Goal: Browse casually: Explore the website without a specific task or goal

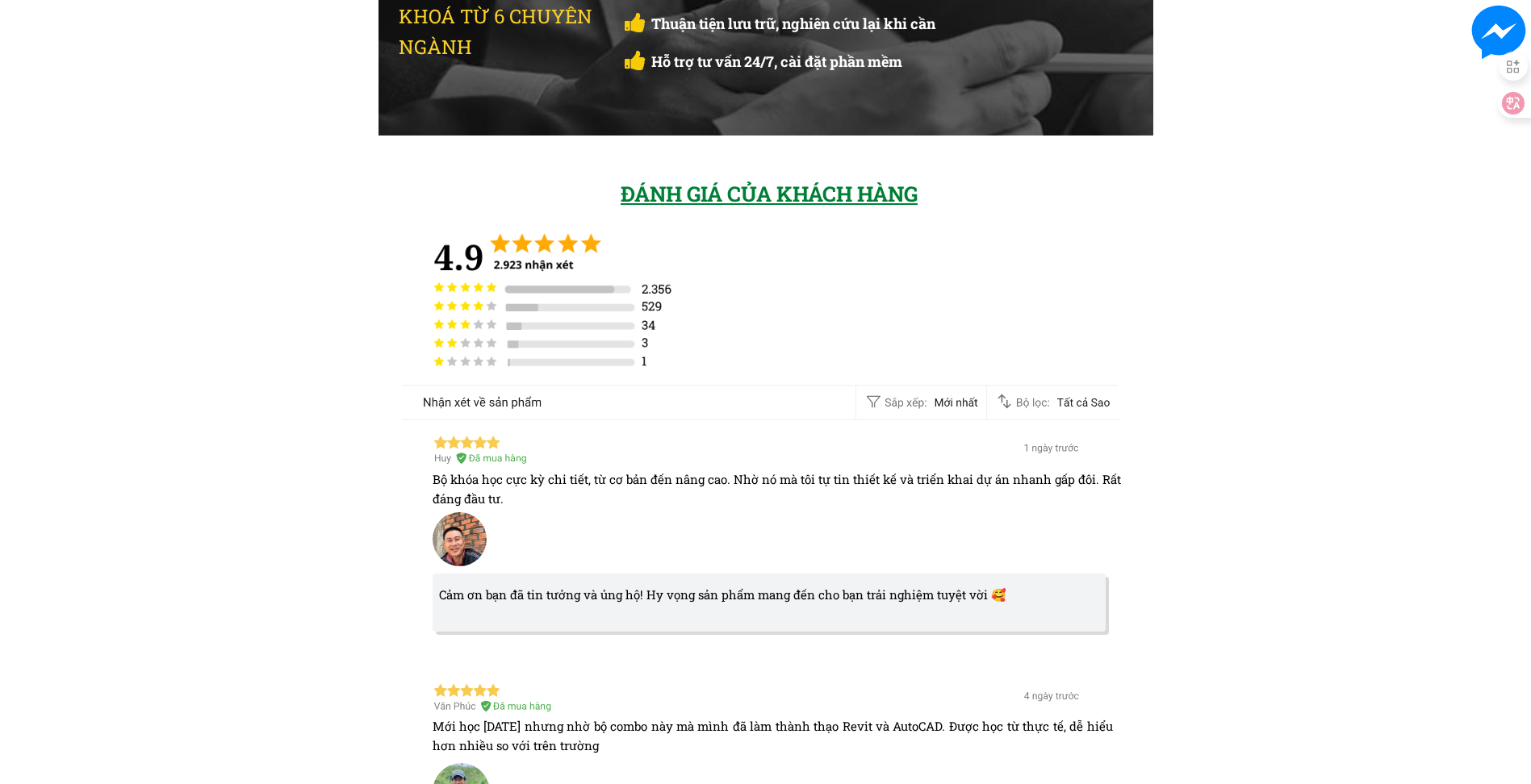
scroll to position [5165, 0]
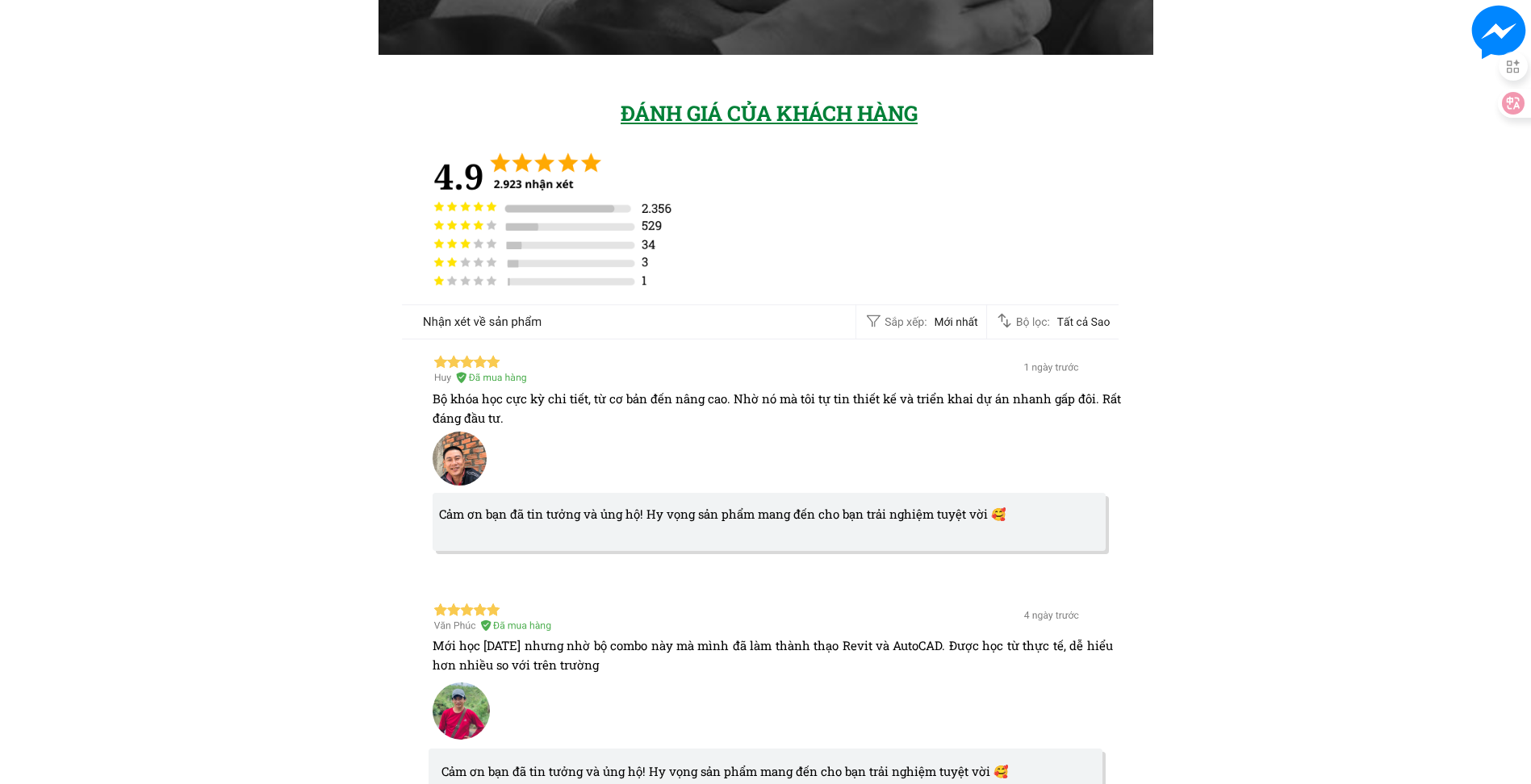
drag, startPoint x: 237, startPoint y: 315, endPoint x: 242, endPoint y: 289, distance: 26.5
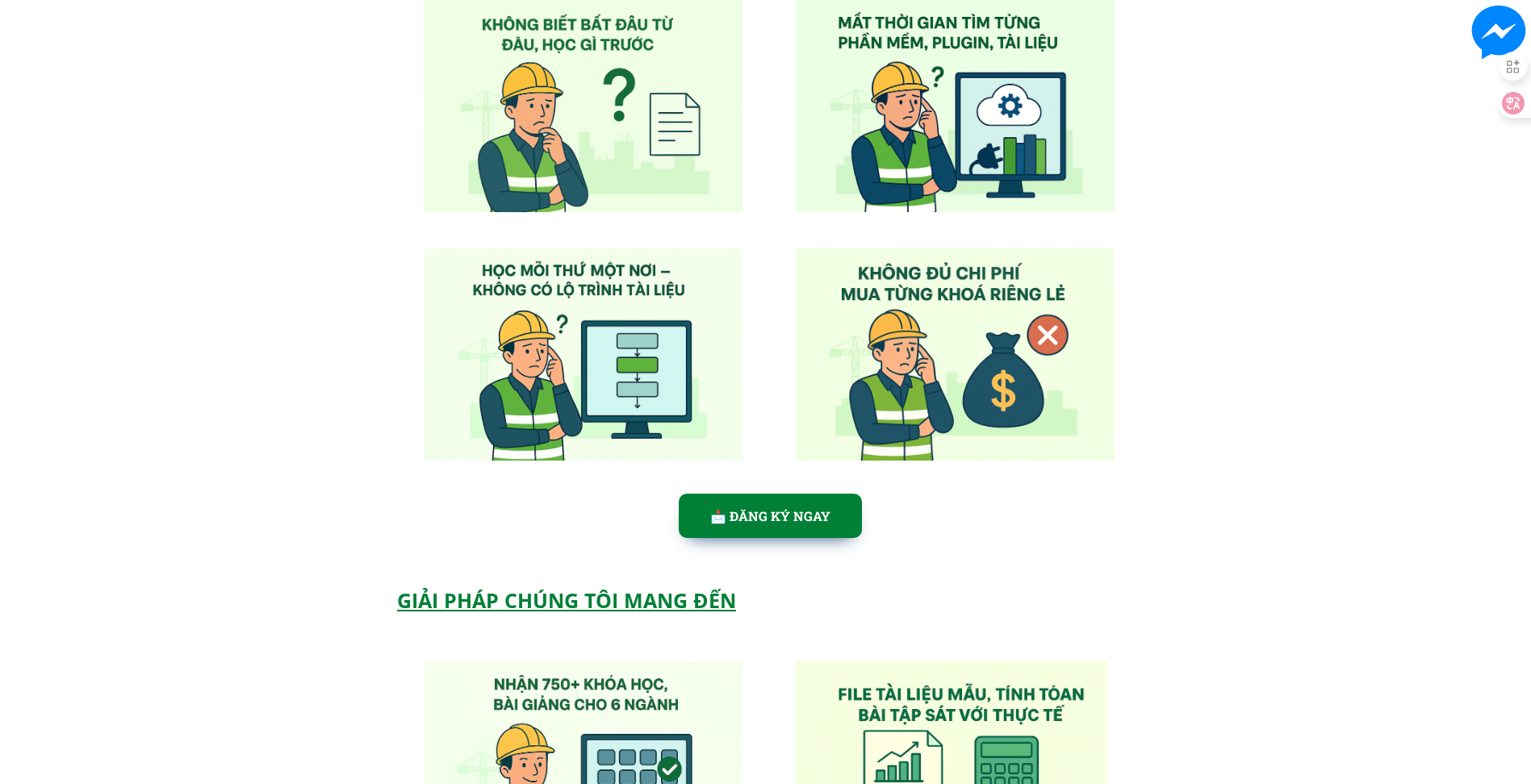
scroll to position [0, 0]
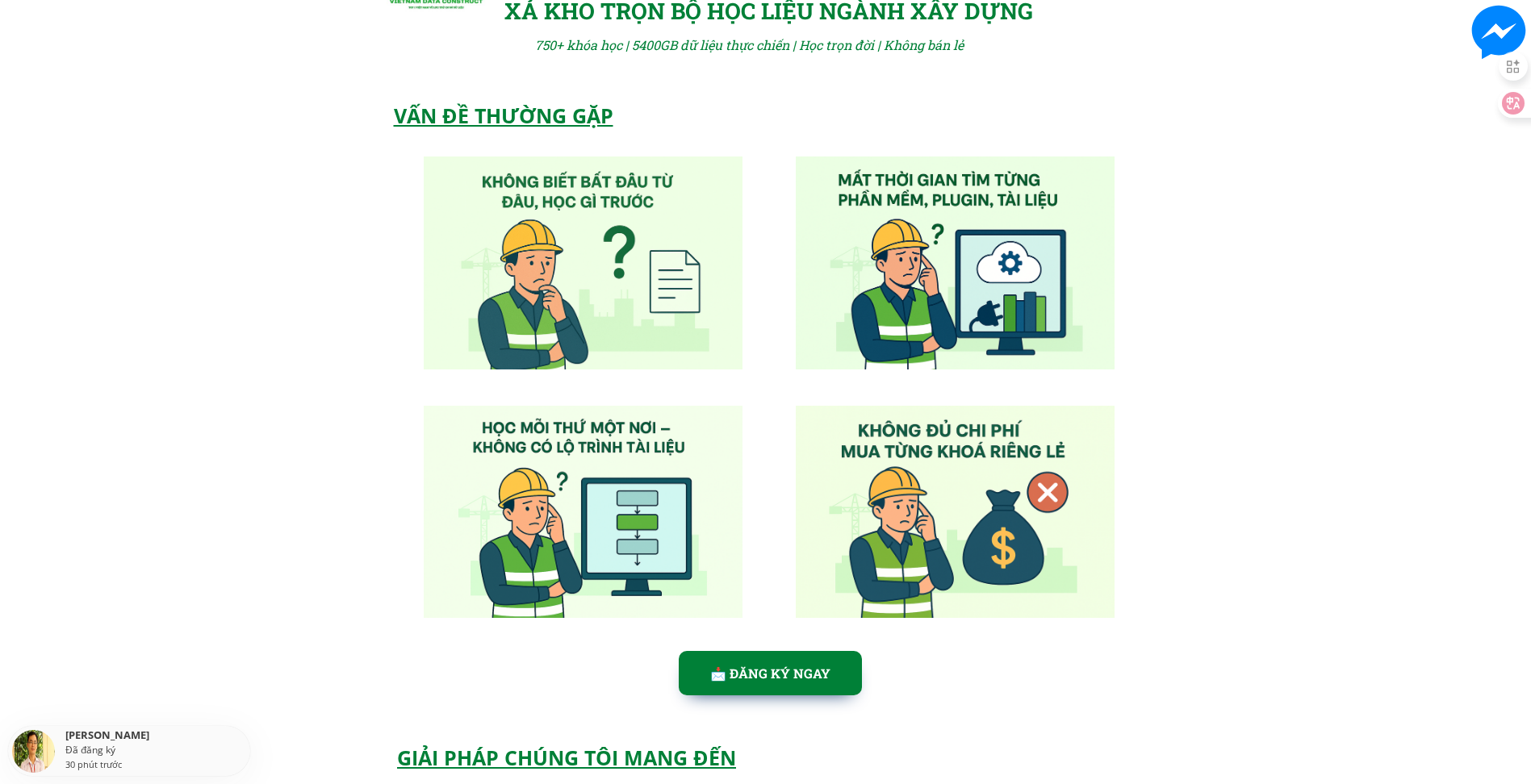
click at [256, 366] on div "VẤN ĐỀ THƯỜNG GẶP 📩 ĐĂNG KÝ NGAY [PERSON_NAME] đăng ký 30 phút trước" at bounding box center [765, 403] width 1531 height 635
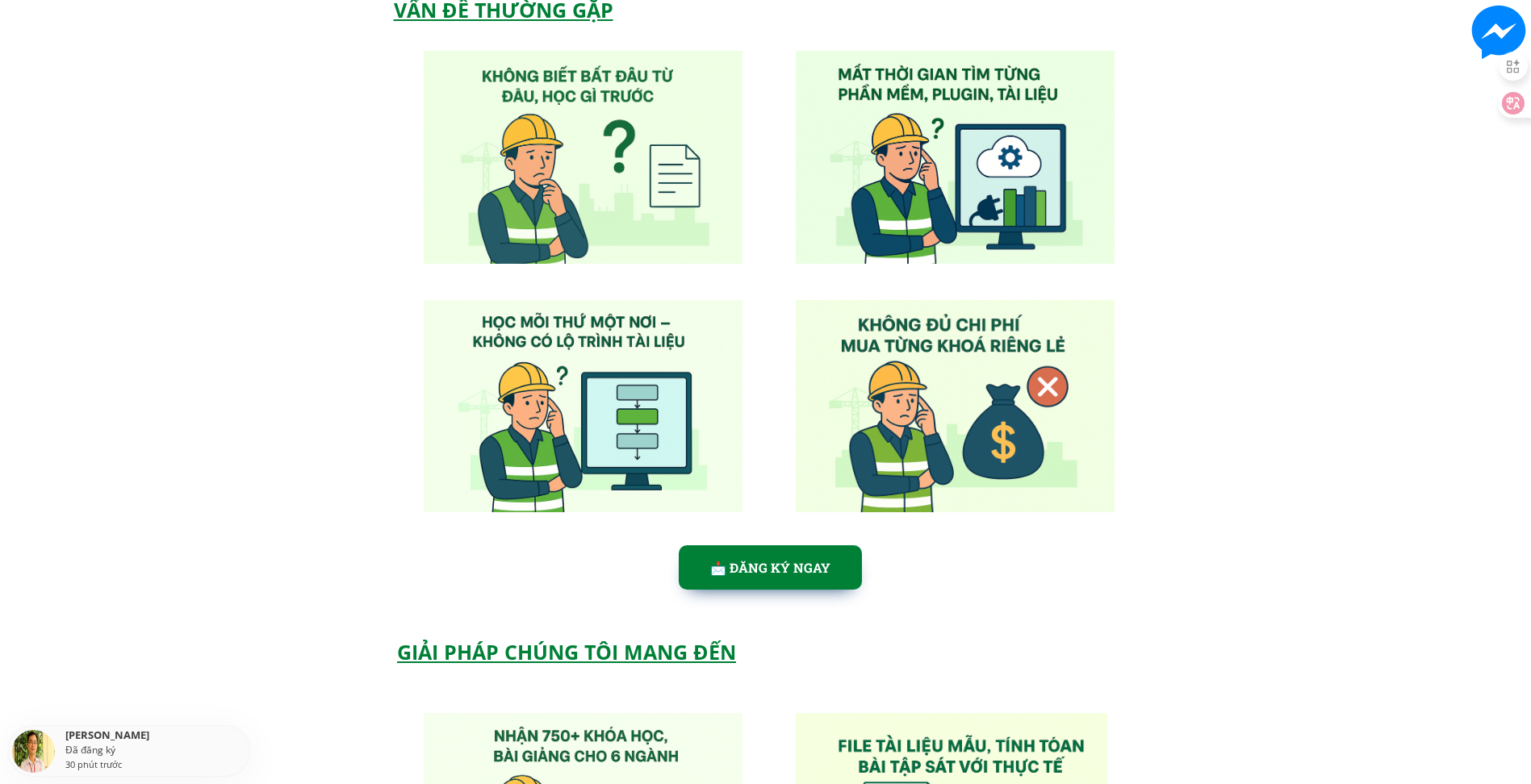
scroll to position [242, 0]
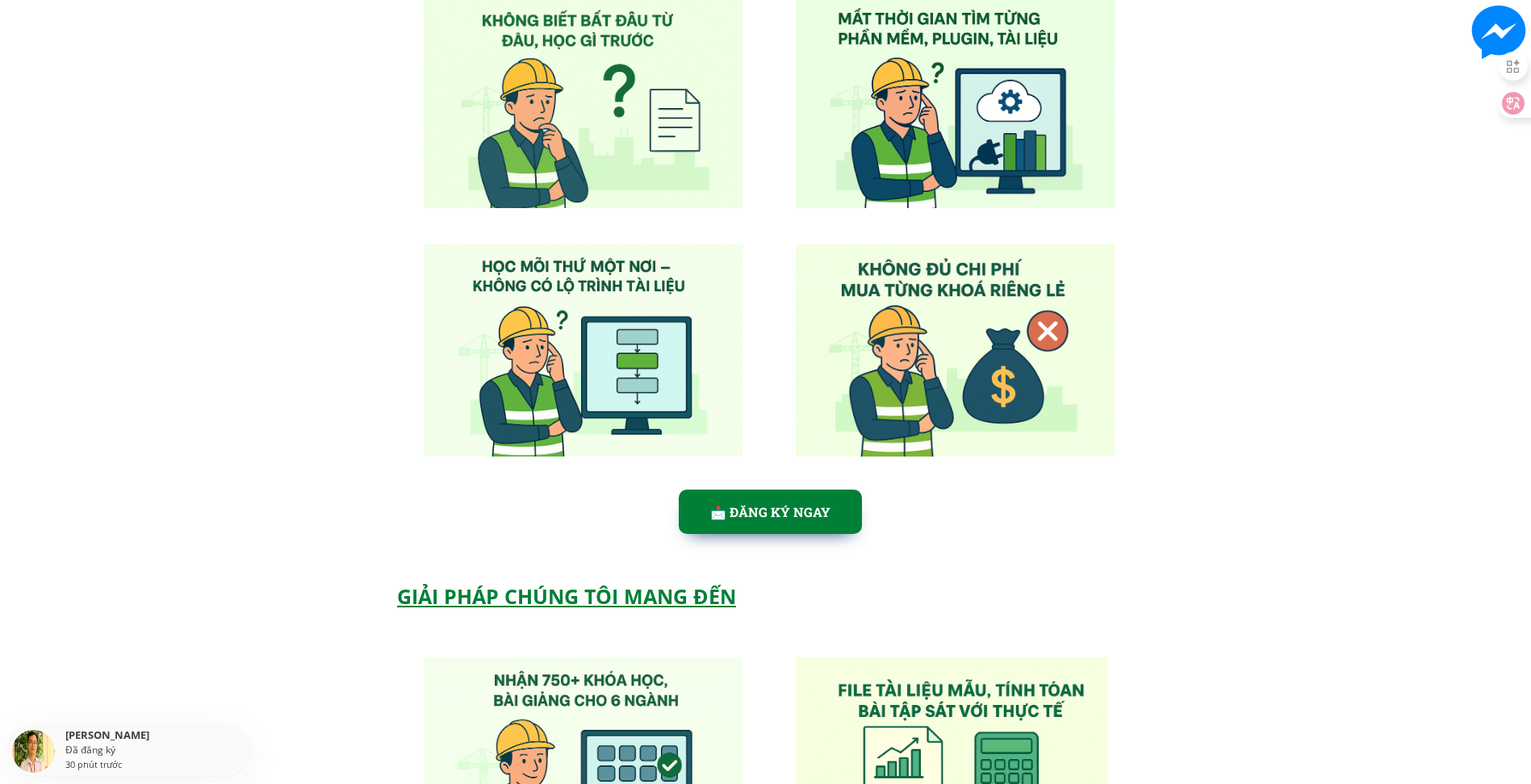
click at [268, 382] on div "VẤN ĐỀ THƯỜNG GẶP 📩 ĐĂNG KÝ NGAY [PERSON_NAME] đăng ký 30 phút trước" at bounding box center [765, 242] width 1531 height 635
click at [325, 334] on div "VẤN ĐỀ THƯỜNG GẶP 📩 ĐĂNG KÝ NGAY [PERSON_NAME] đăng ký 30 phút trước" at bounding box center [765, 242] width 1531 height 635
click at [328, 351] on div "VẤN ĐỀ THƯỜNG GẶP 📩 ĐĂNG KÝ NGAY [PERSON_NAME] đăng ký 30 phút trước" at bounding box center [765, 242] width 1531 height 635
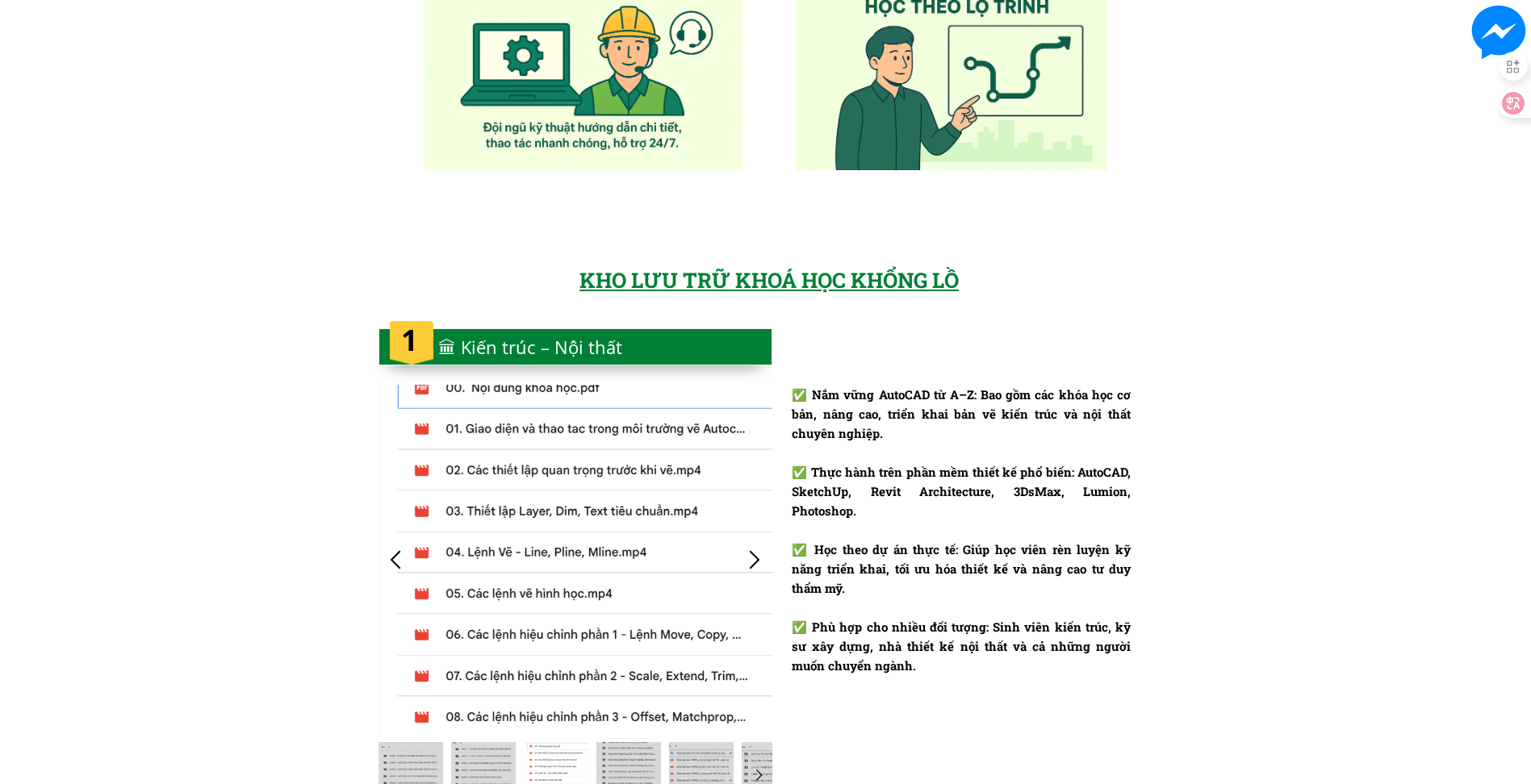
scroll to position [1210, 0]
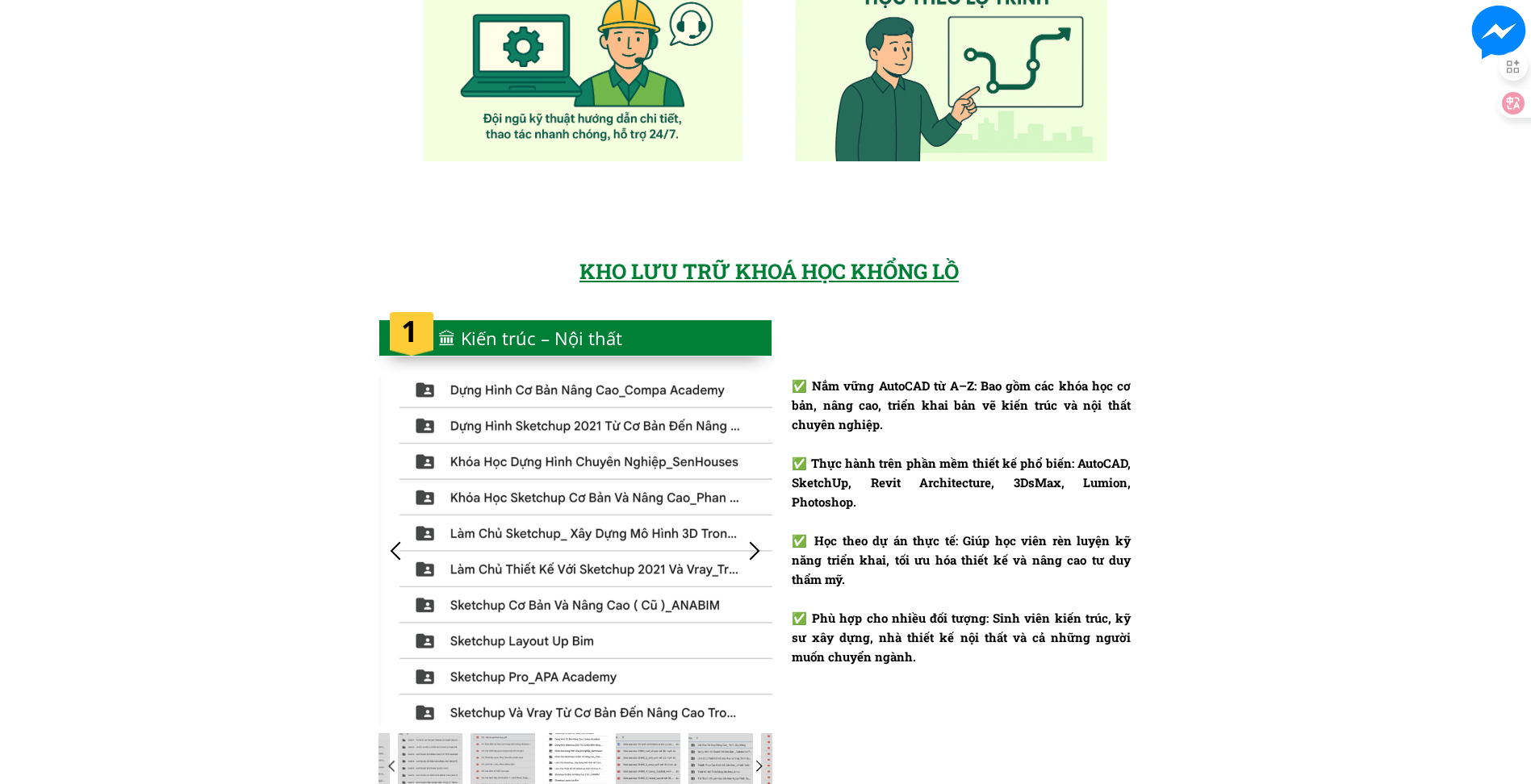
click at [403, 553] on div at bounding box center [395, 551] width 26 height 26
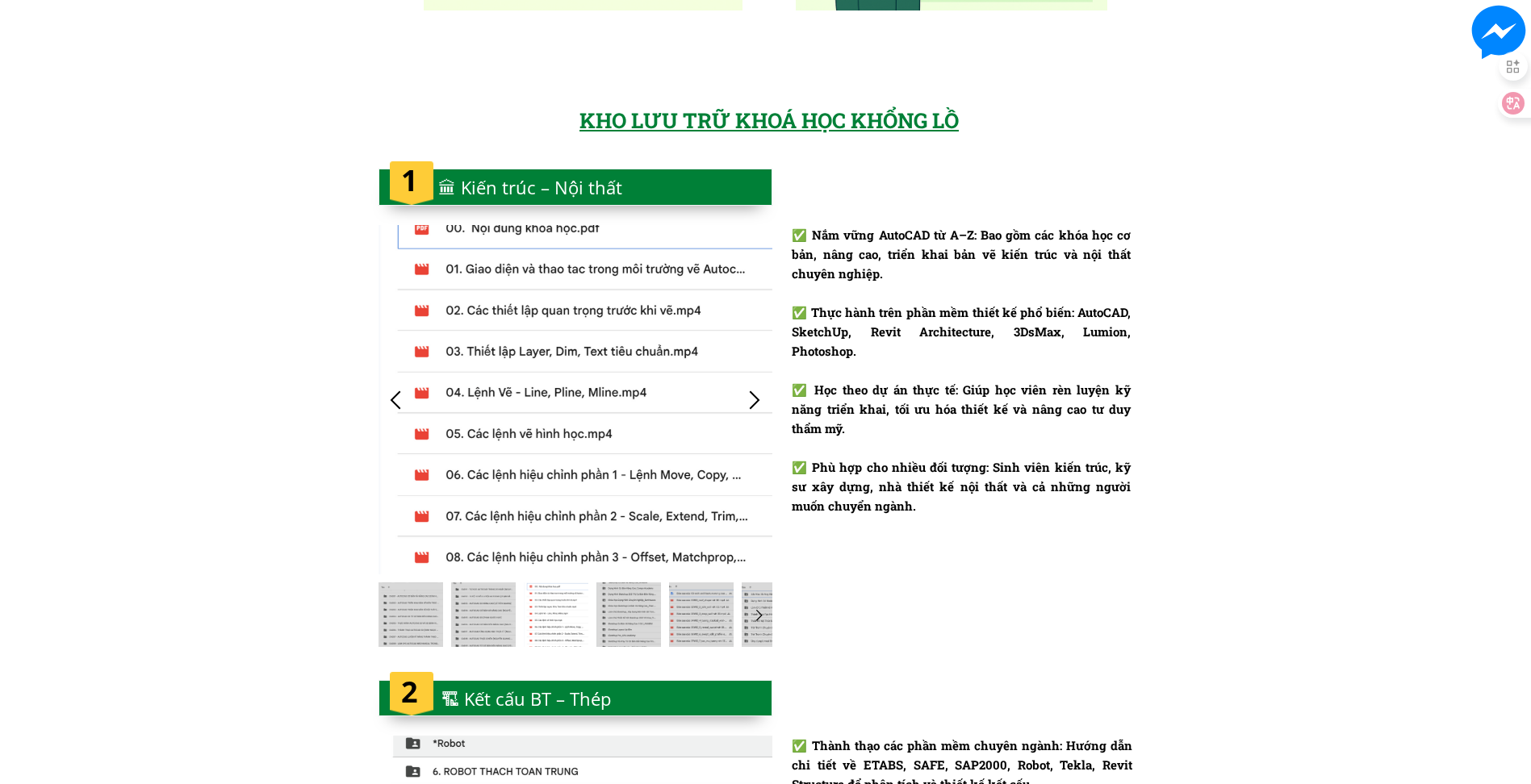
scroll to position [1372, 0]
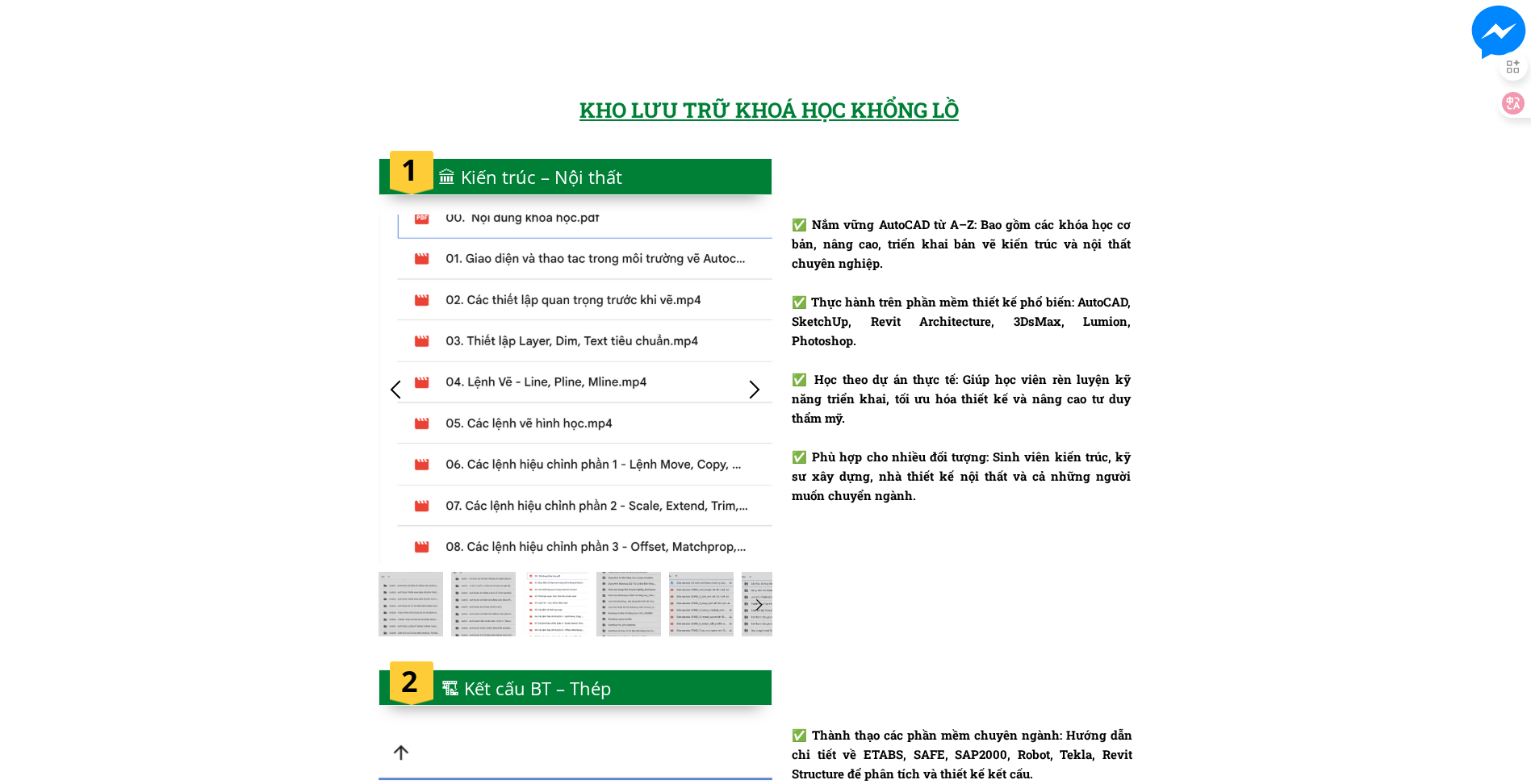
click at [756, 386] on div at bounding box center [754, 389] width 26 height 26
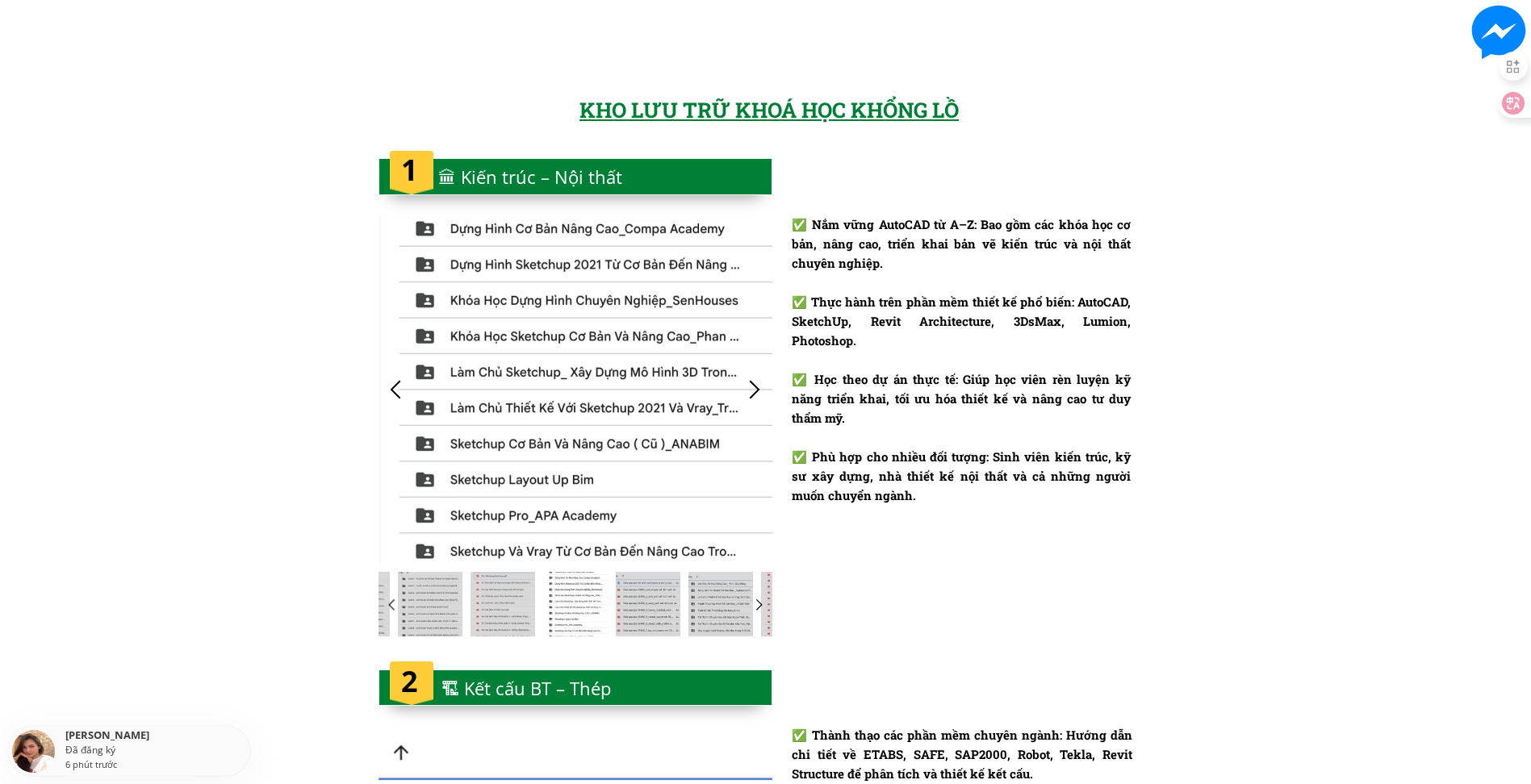
click at [756, 386] on div at bounding box center [754, 389] width 26 height 26
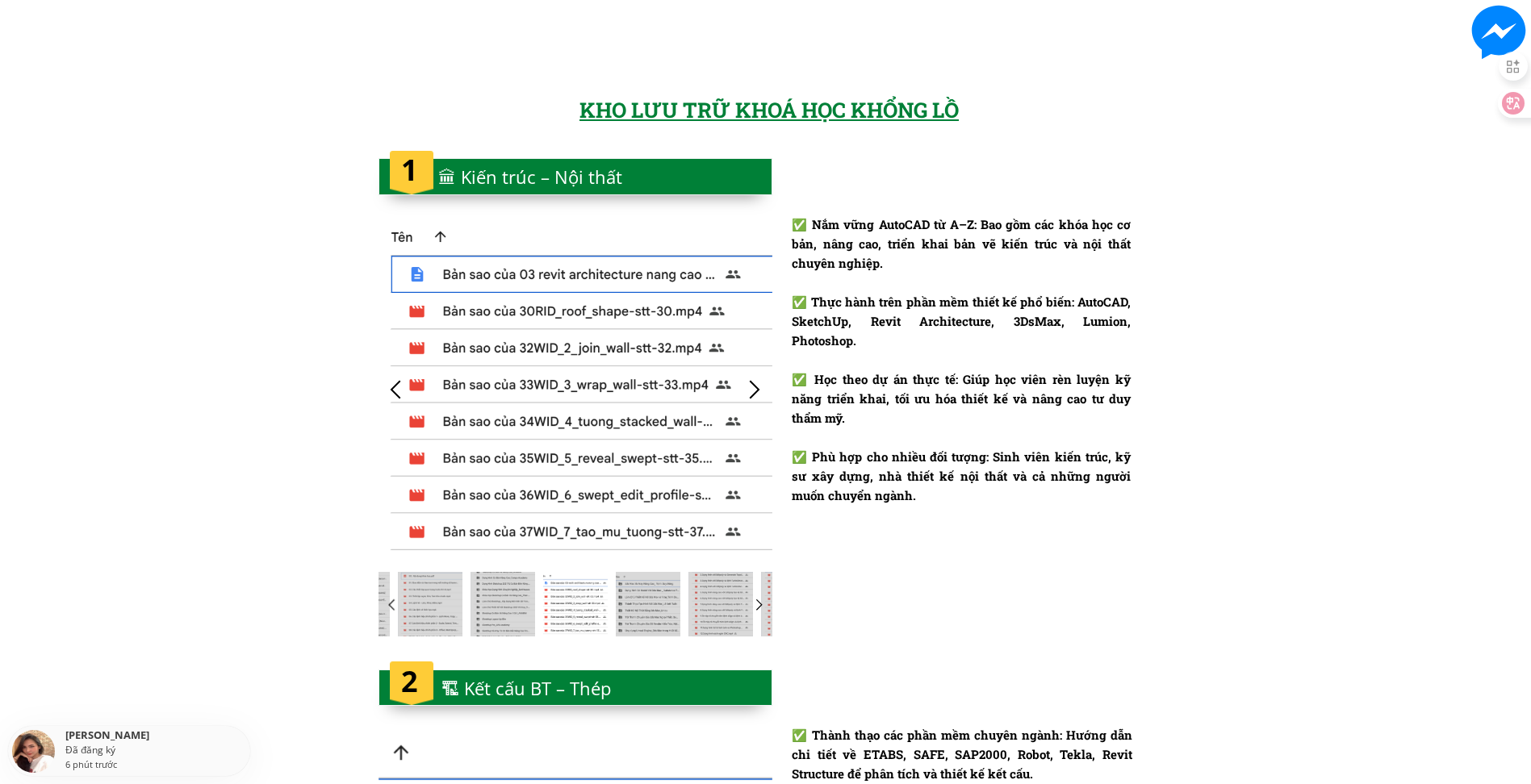
click at [756, 386] on div at bounding box center [754, 389] width 26 height 26
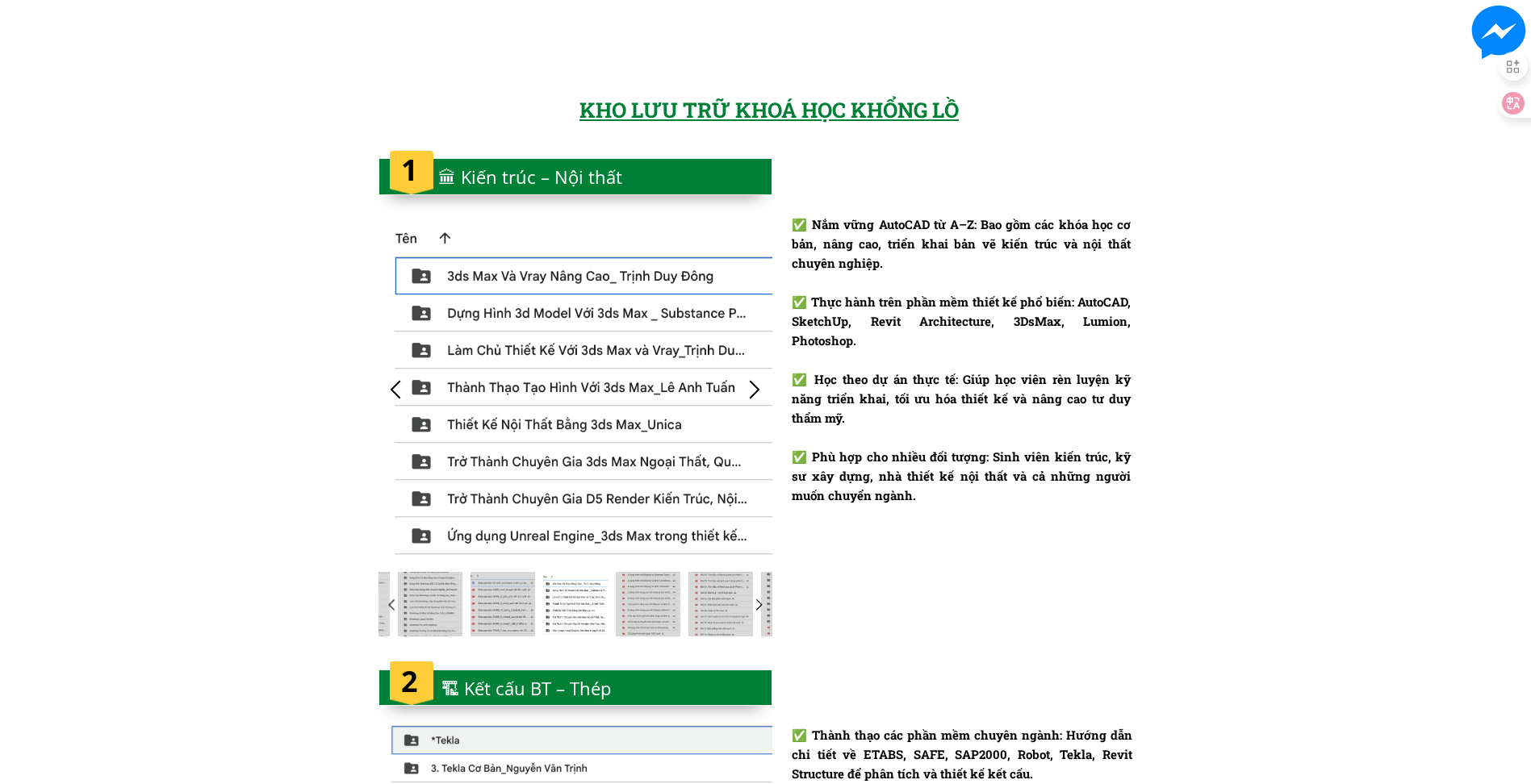
click at [756, 386] on div at bounding box center [754, 389] width 26 height 26
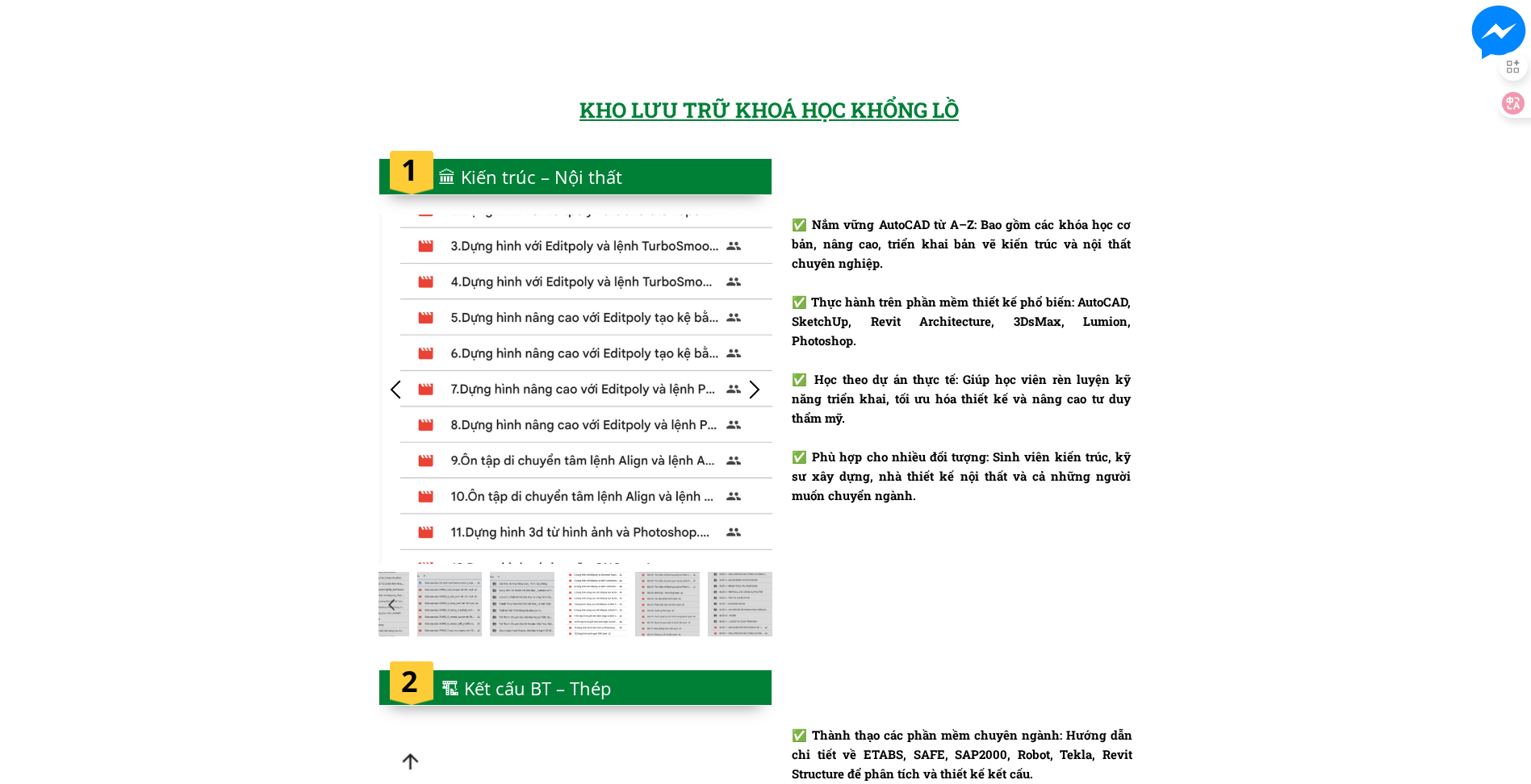
click at [756, 386] on div at bounding box center [754, 389] width 26 height 26
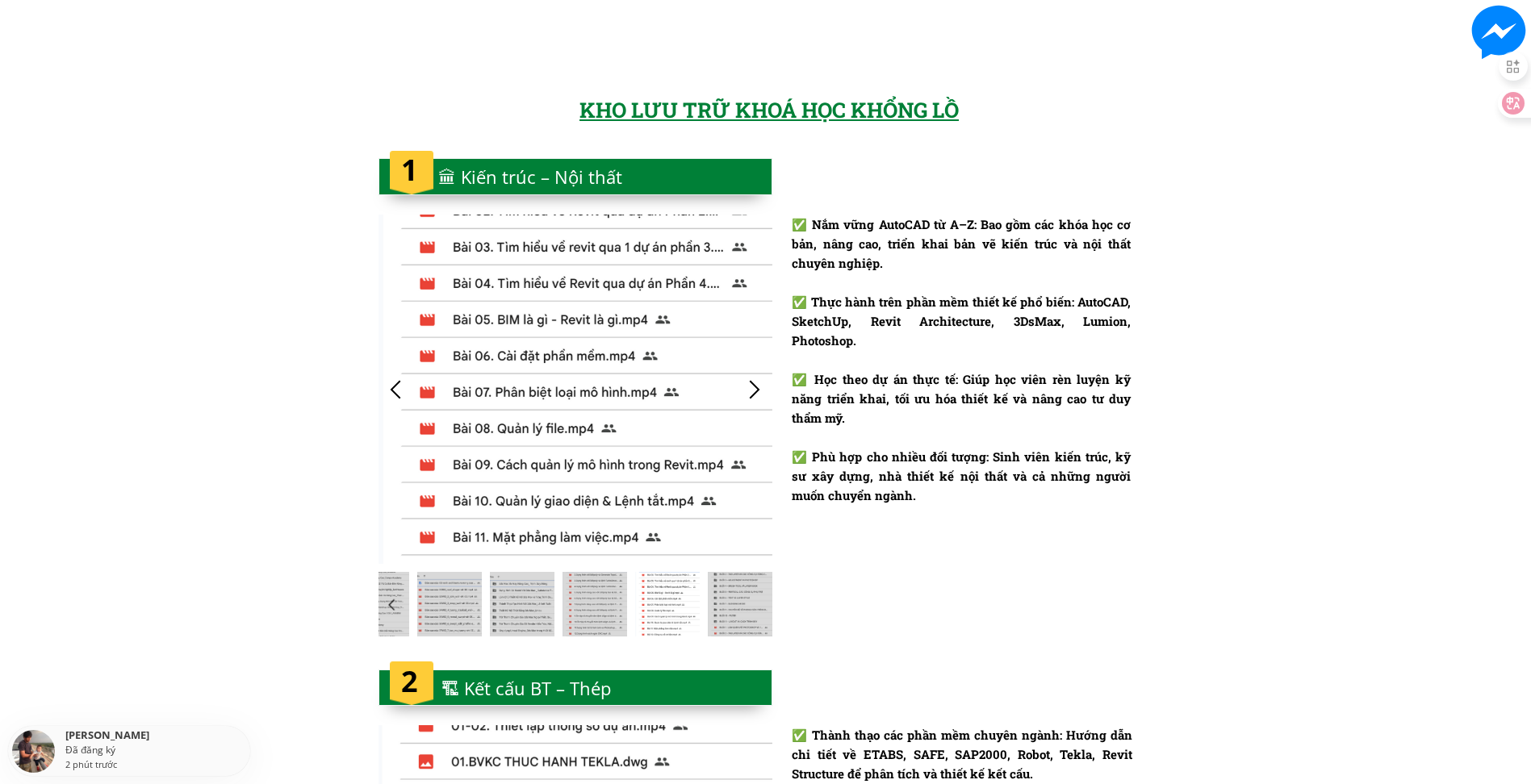
click at [756, 386] on div at bounding box center [754, 389] width 26 height 26
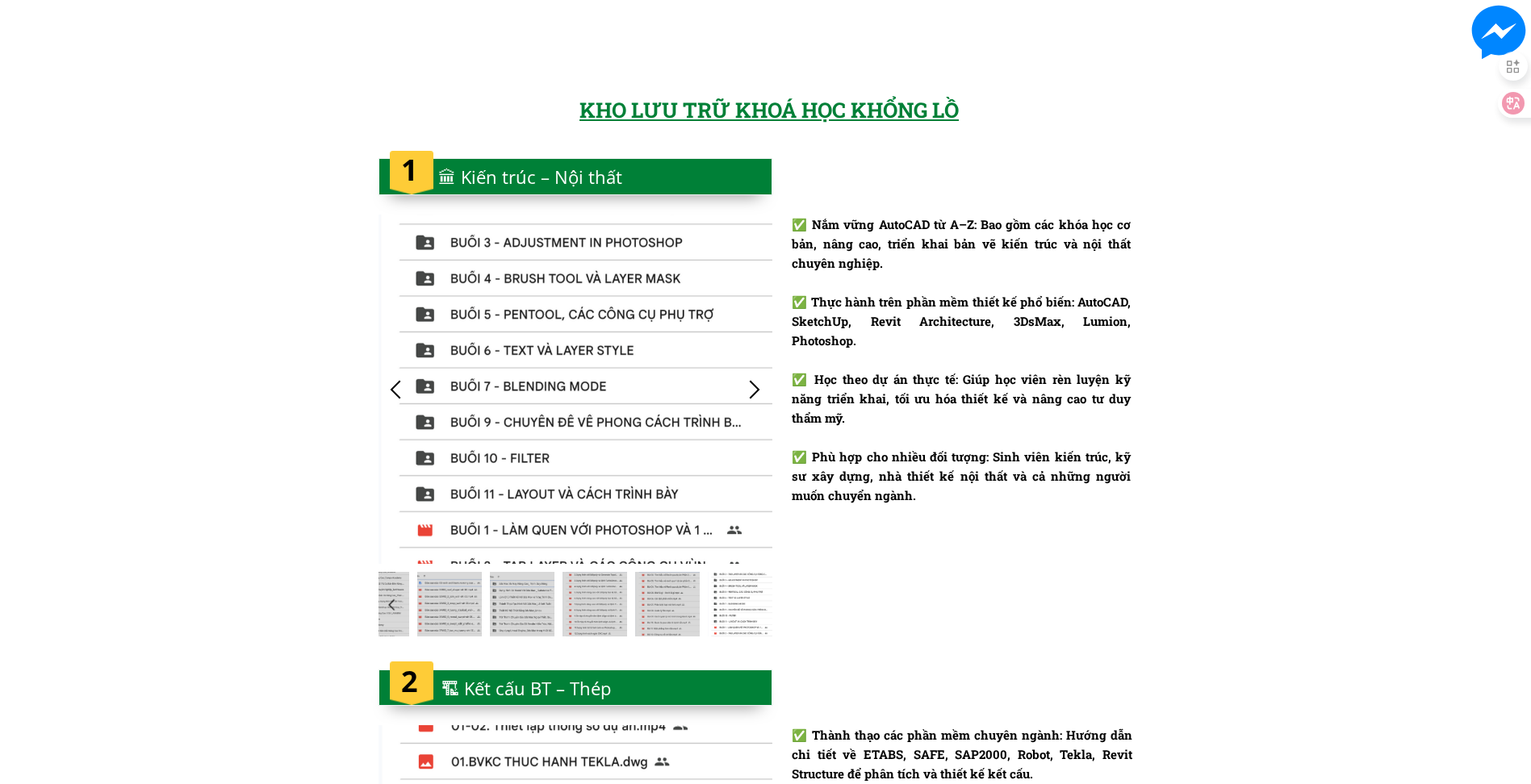
click at [756, 386] on div at bounding box center [754, 389] width 26 height 26
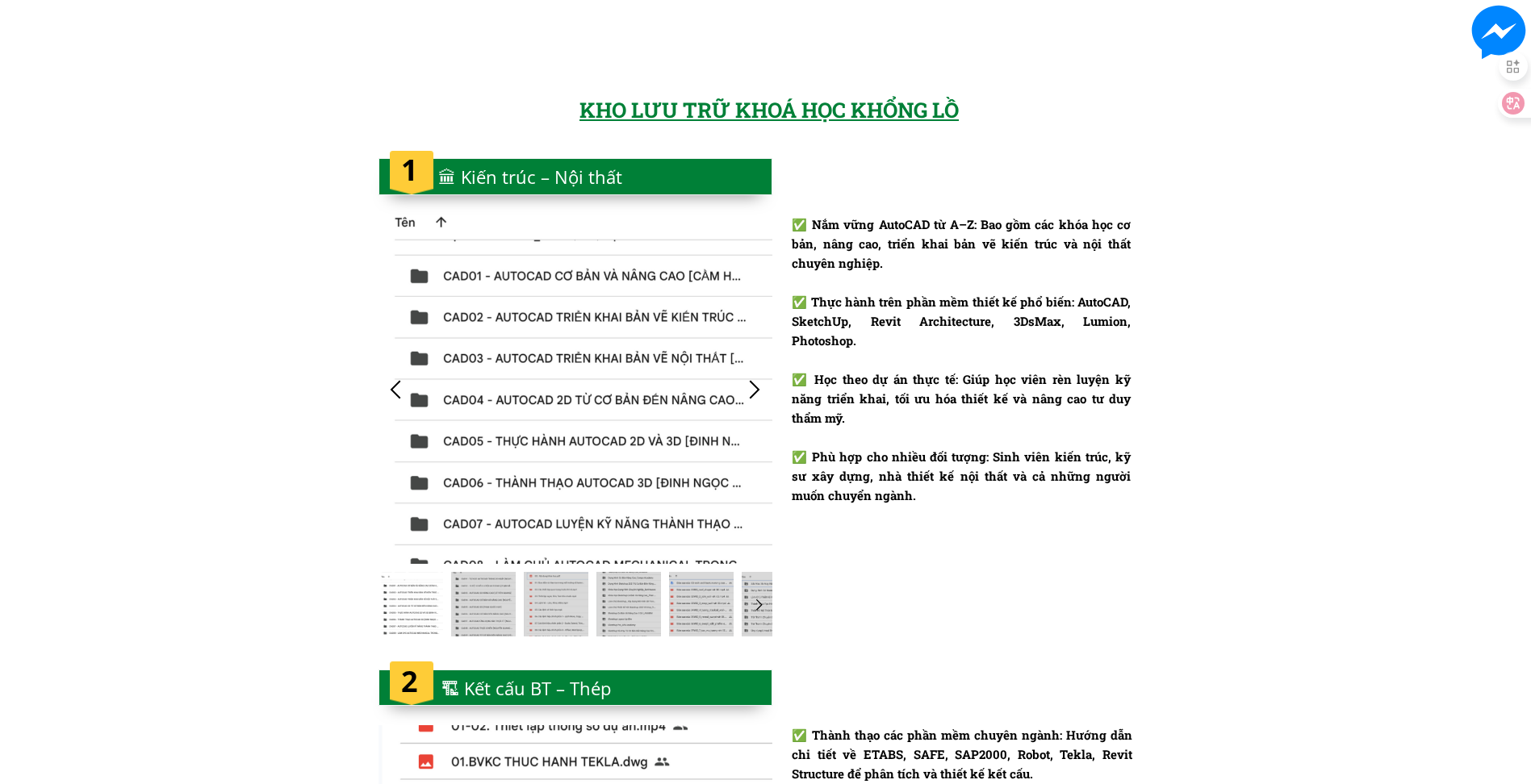
click at [756, 386] on div at bounding box center [754, 389] width 26 height 26
